Goal: Find specific page/section: Find specific page/section

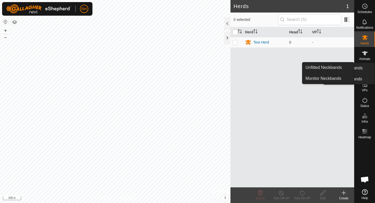
click at [368, 74] on link "Monitor Neckbands" at bounding box center [350, 79] width 52 height 10
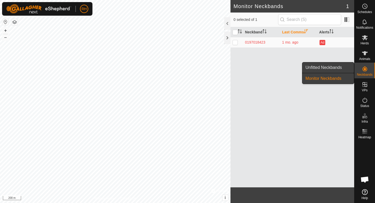
click at [344, 68] on link "Unfitted Neckbands" at bounding box center [329, 67] width 52 height 10
